Goal: Find specific page/section: Find specific page/section

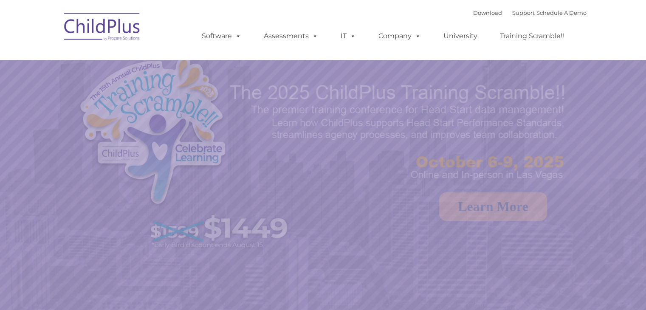
select select "MEDIUM"
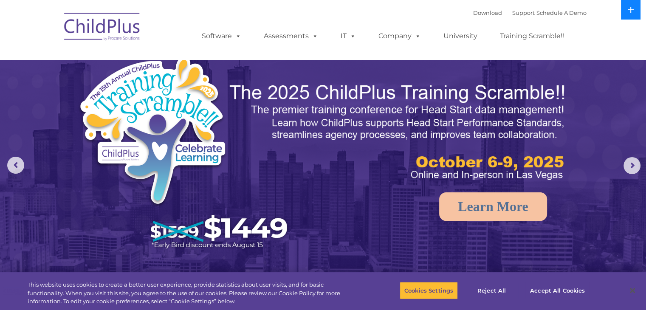
click at [626, 13] on button at bounding box center [631, 10] width 20 height 20
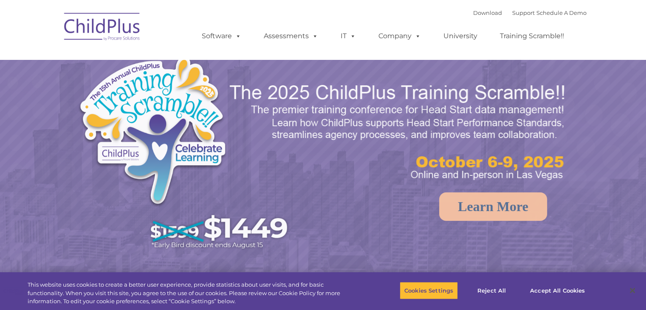
select select "MEDIUM"
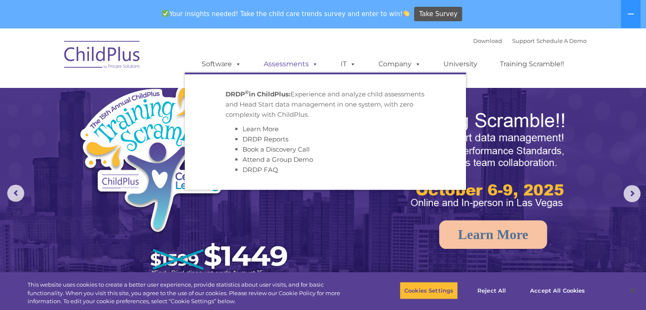
click at [282, 63] on link "Assessments" at bounding box center [290, 64] width 71 height 17
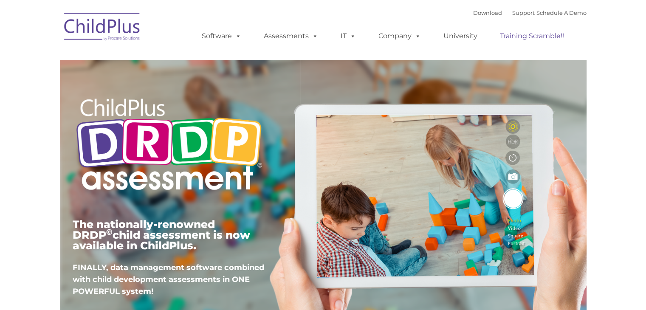
type input ""
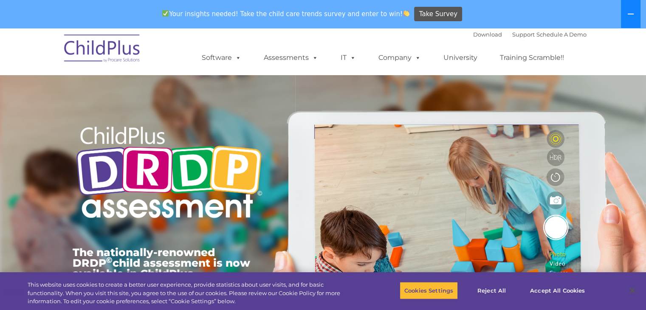
click at [632, 20] on button at bounding box center [631, 14] width 20 height 28
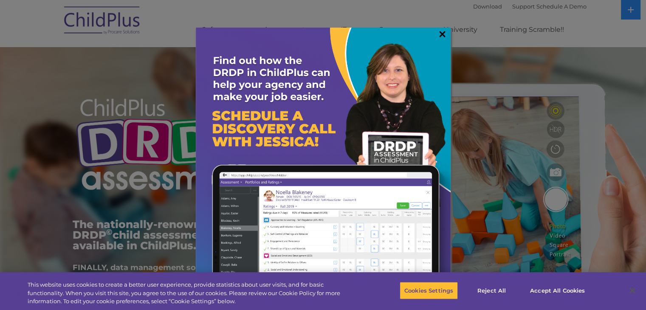
click at [443, 34] on link "×" at bounding box center [443, 34] width 10 height 8
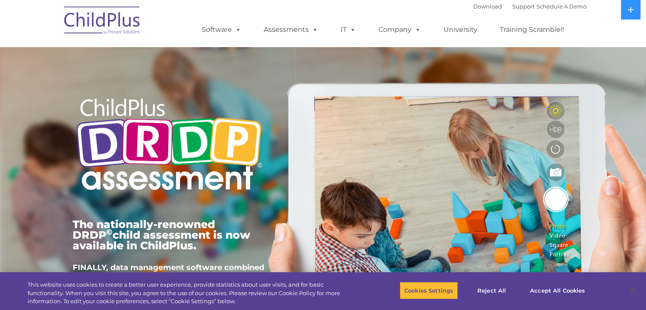
click at [115, 17] on img at bounding box center [102, 21] width 85 height 42
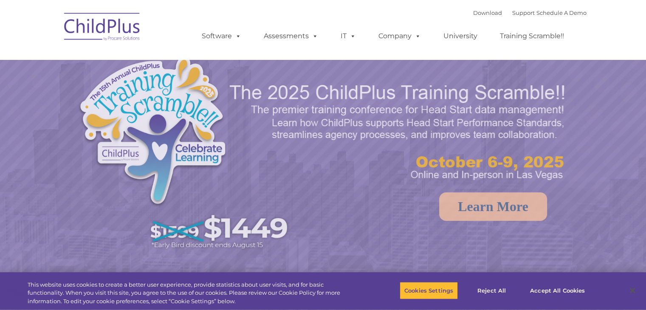
select select "MEDIUM"
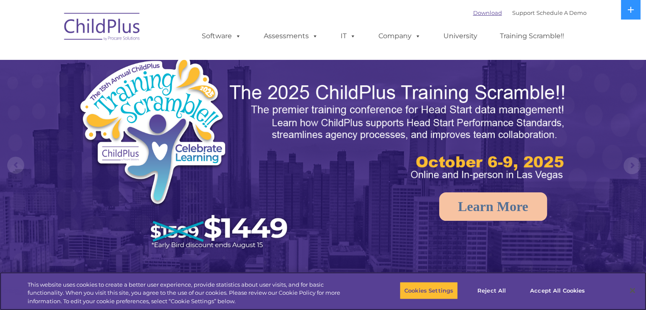
click at [481, 11] on link "Download" at bounding box center [487, 12] width 29 height 7
